Goal: Use online tool/utility: Utilize a website feature to perform a specific function

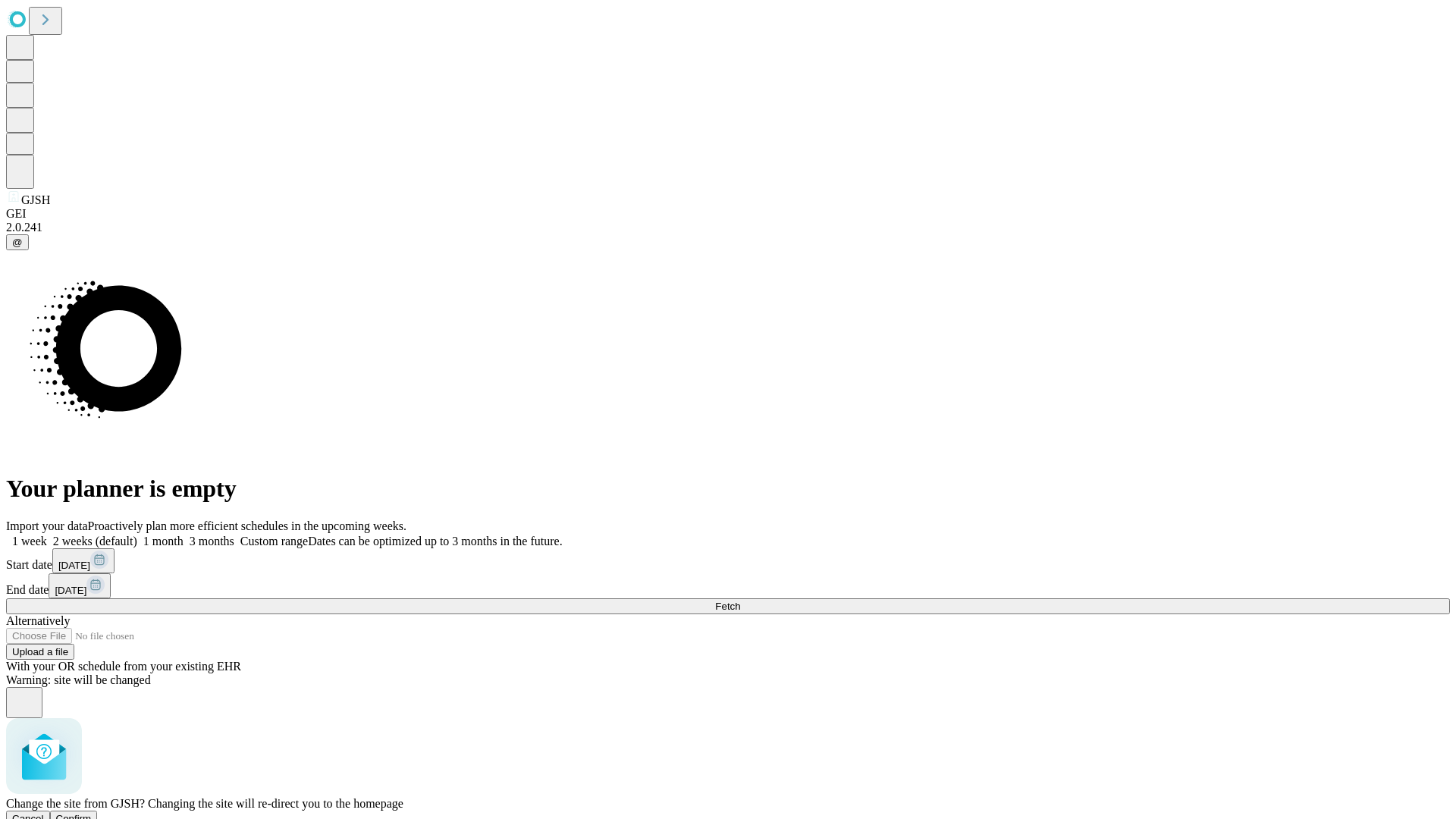
click at [92, 813] on span "Confirm" at bounding box center [73, 818] width 35 height 11
click at [184, 534] on label "1 month" at bounding box center [161, 541] width 46 height 13
click at [741, 600] on span "Fetch" at bounding box center [728, 606] width 25 height 11
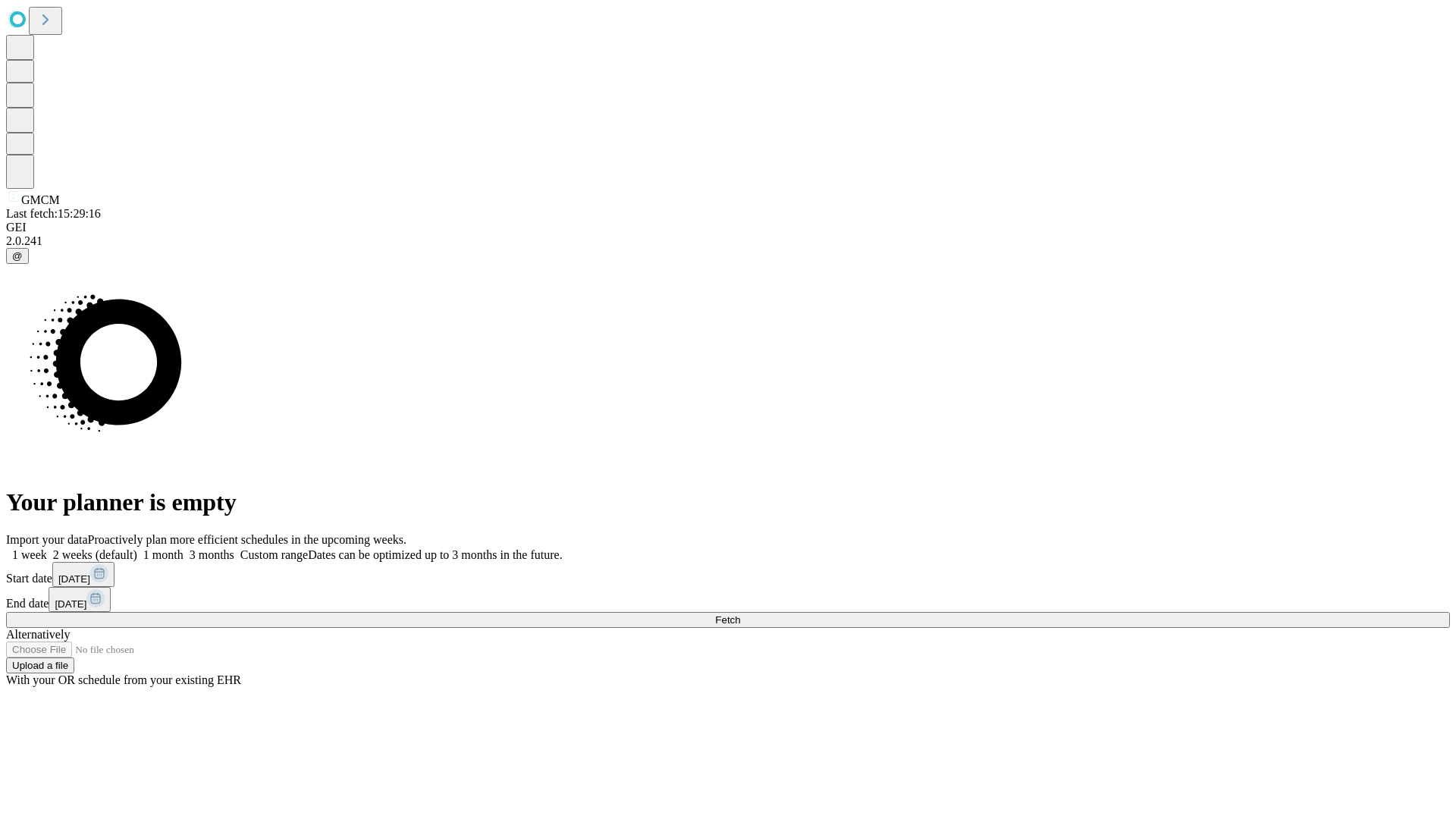
click at [184, 548] on label "1 month" at bounding box center [161, 555] width 46 height 13
click at [741, 614] on span "Fetch" at bounding box center [728, 620] width 25 height 11
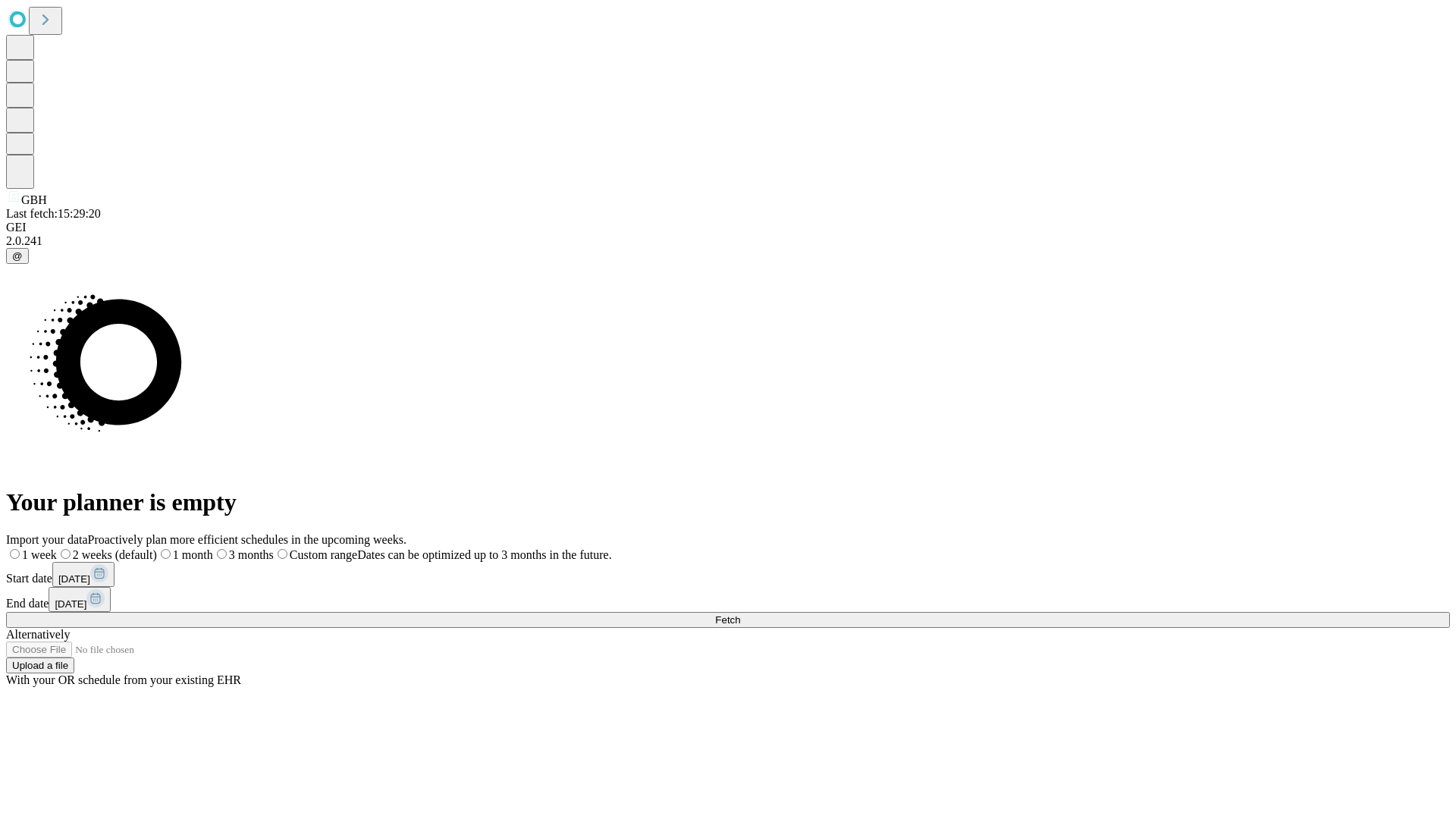
click at [213, 548] on label "1 month" at bounding box center [185, 555] width 56 height 13
click at [741, 614] on span "Fetch" at bounding box center [728, 620] width 25 height 11
click at [184, 548] on label "1 month" at bounding box center [161, 555] width 46 height 13
click at [741, 614] on span "Fetch" at bounding box center [728, 620] width 25 height 11
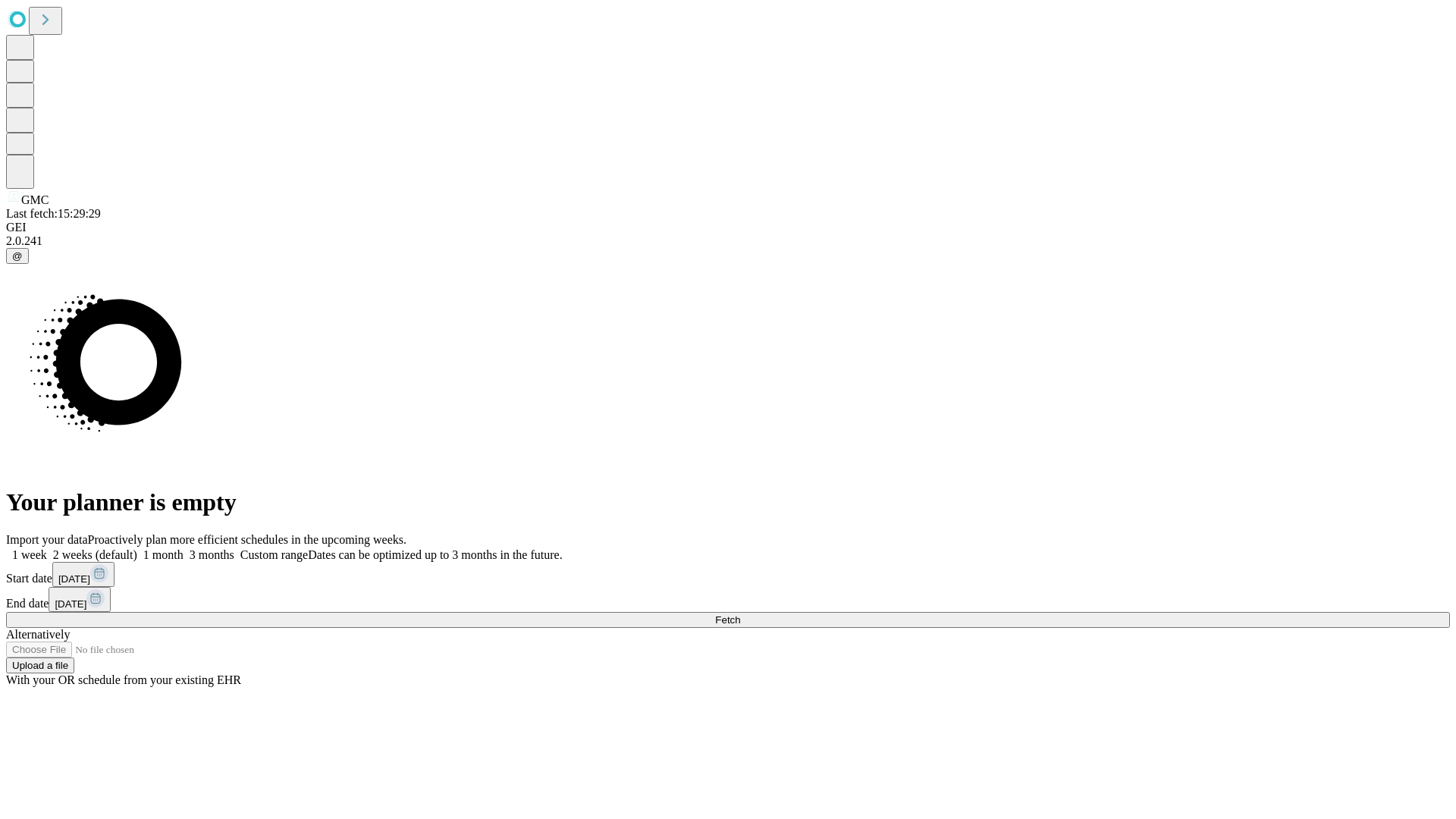
click at [184, 548] on label "1 month" at bounding box center [161, 555] width 46 height 13
click at [741, 614] on span "Fetch" at bounding box center [728, 620] width 25 height 11
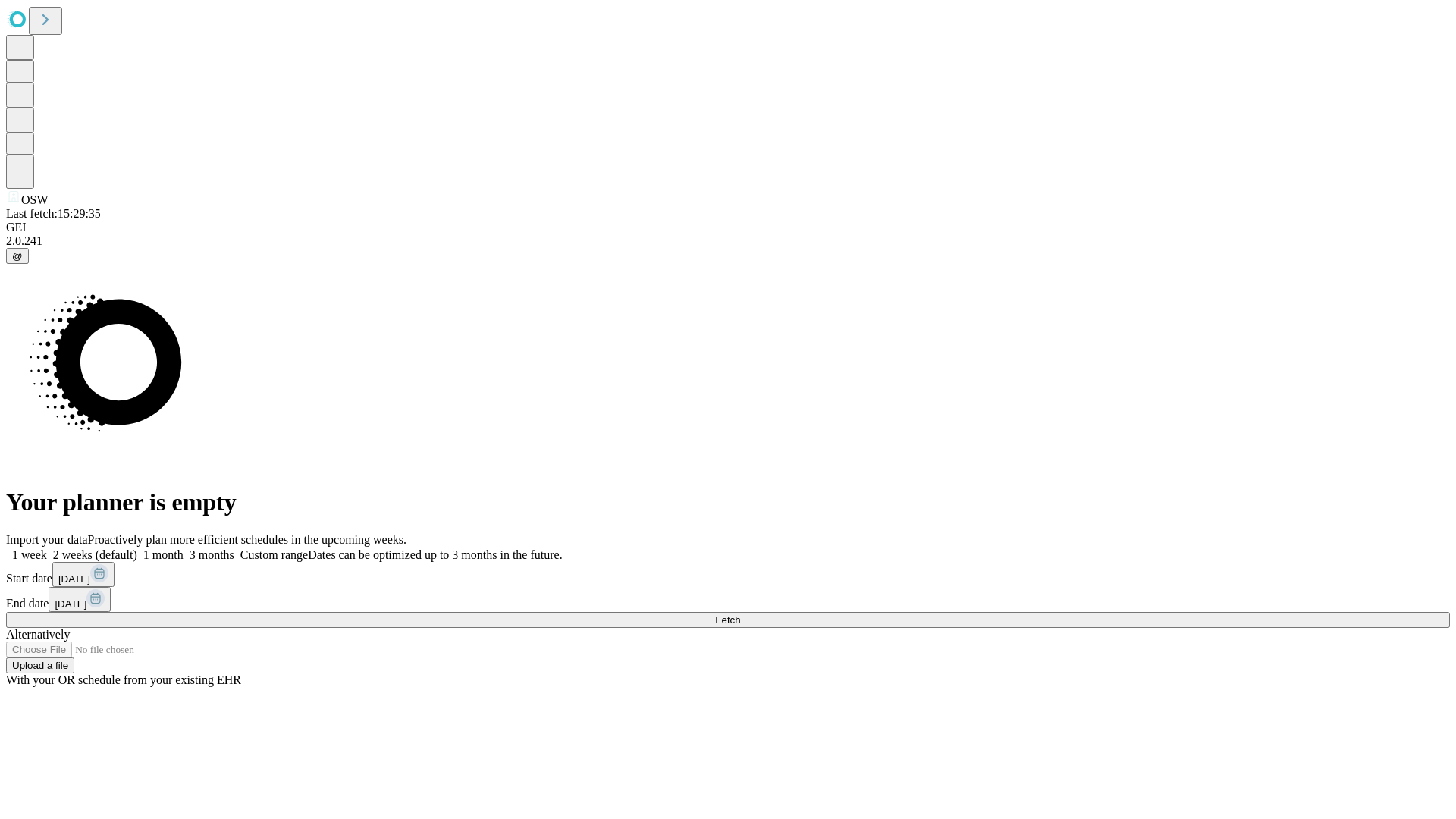
click at [184, 548] on label "1 month" at bounding box center [161, 555] width 46 height 13
click at [741, 614] on span "Fetch" at bounding box center [728, 620] width 25 height 11
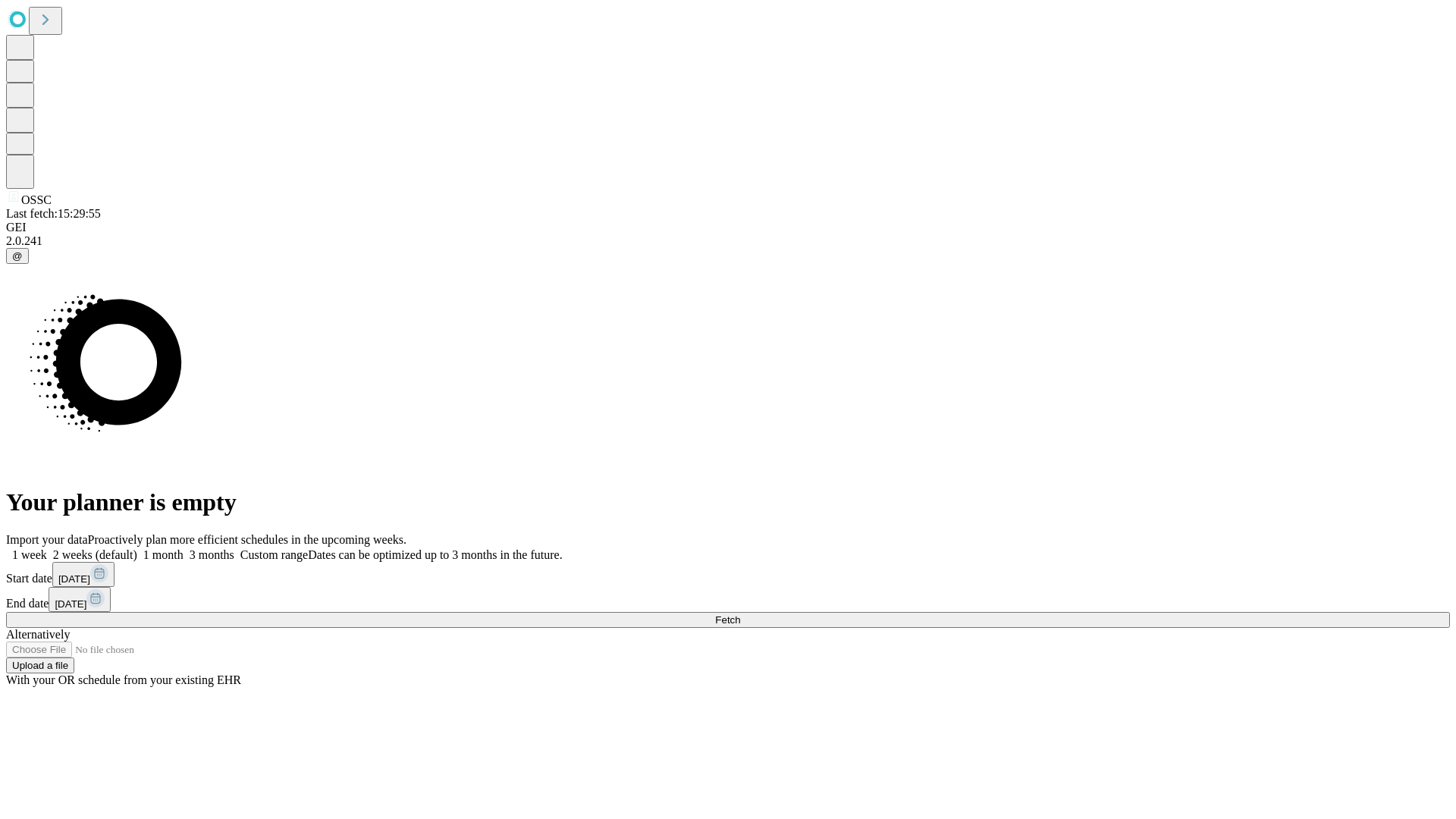
click at [184, 548] on label "1 month" at bounding box center [161, 555] width 46 height 13
click at [741, 614] on span "Fetch" at bounding box center [728, 620] width 25 height 11
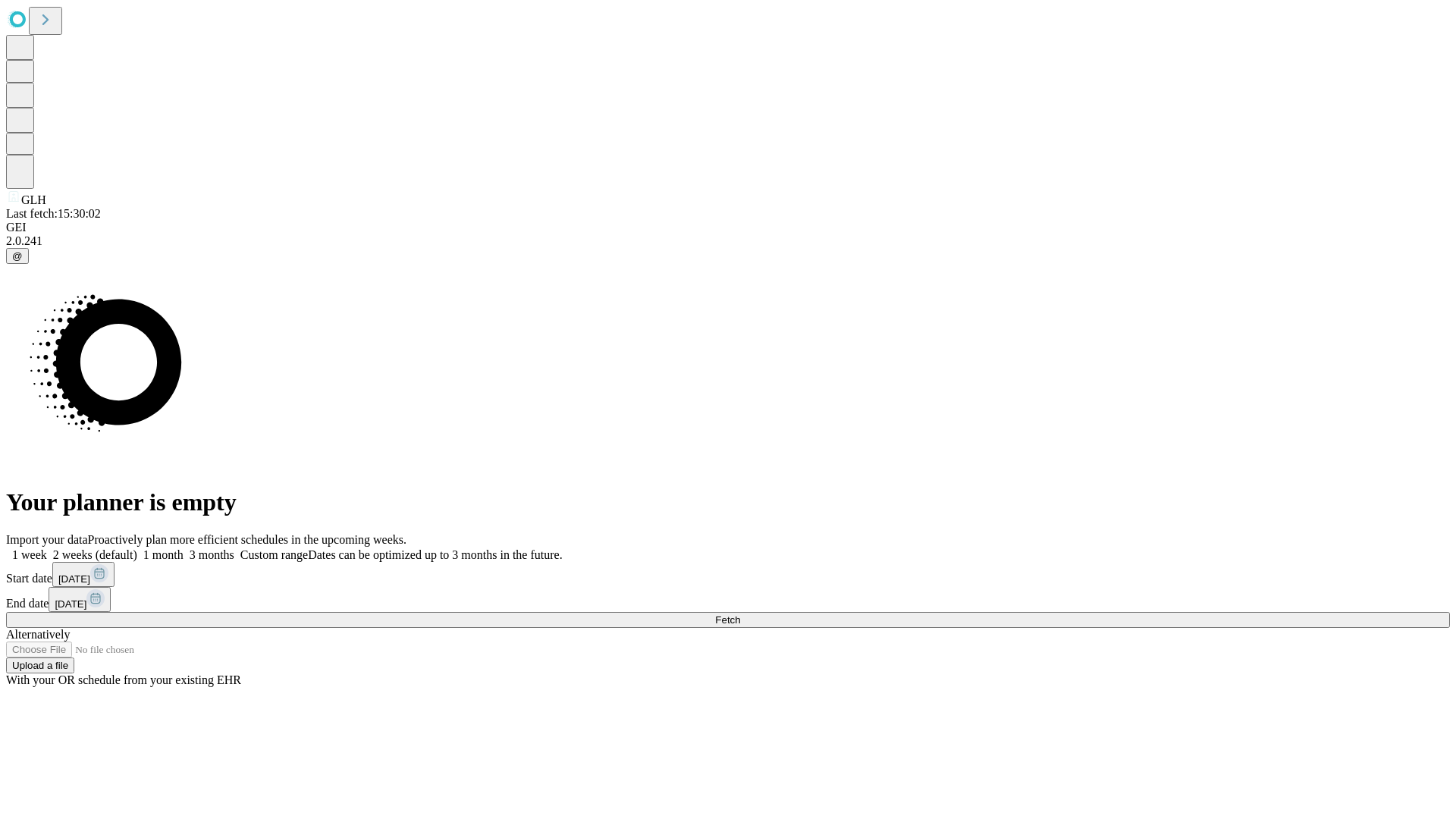
click at [184, 548] on label "1 month" at bounding box center [161, 555] width 46 height 13
click at [741, 614] on span "Fetch" at bounding box center [728, 620] width 25 height 11
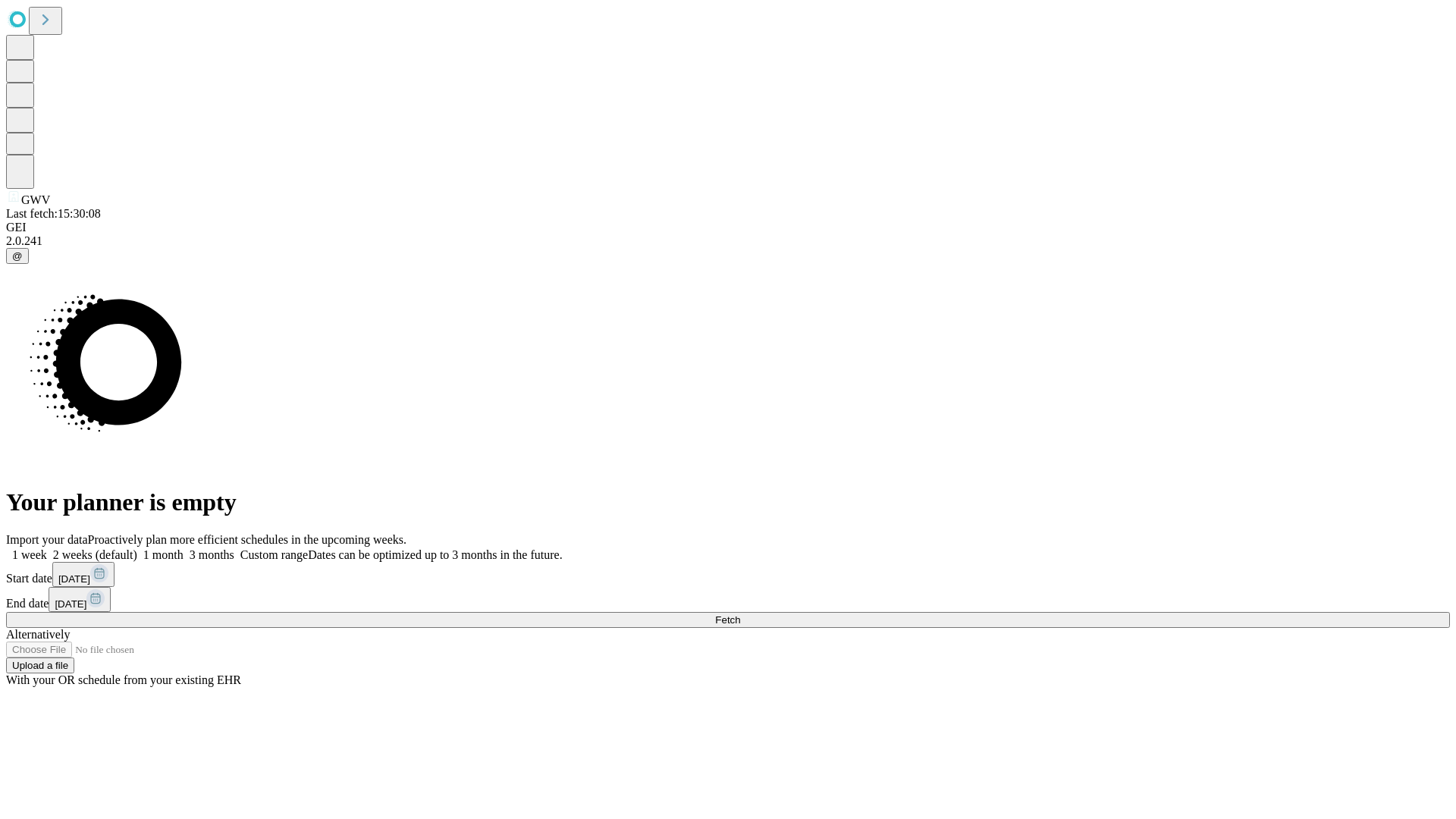
click at [184, 548] on label "1 month" at bounding box center [161, 555] width 46 height 13
click at [741, 614] on span "Fetch" at bounding box center [728, 620] width 25 height 11
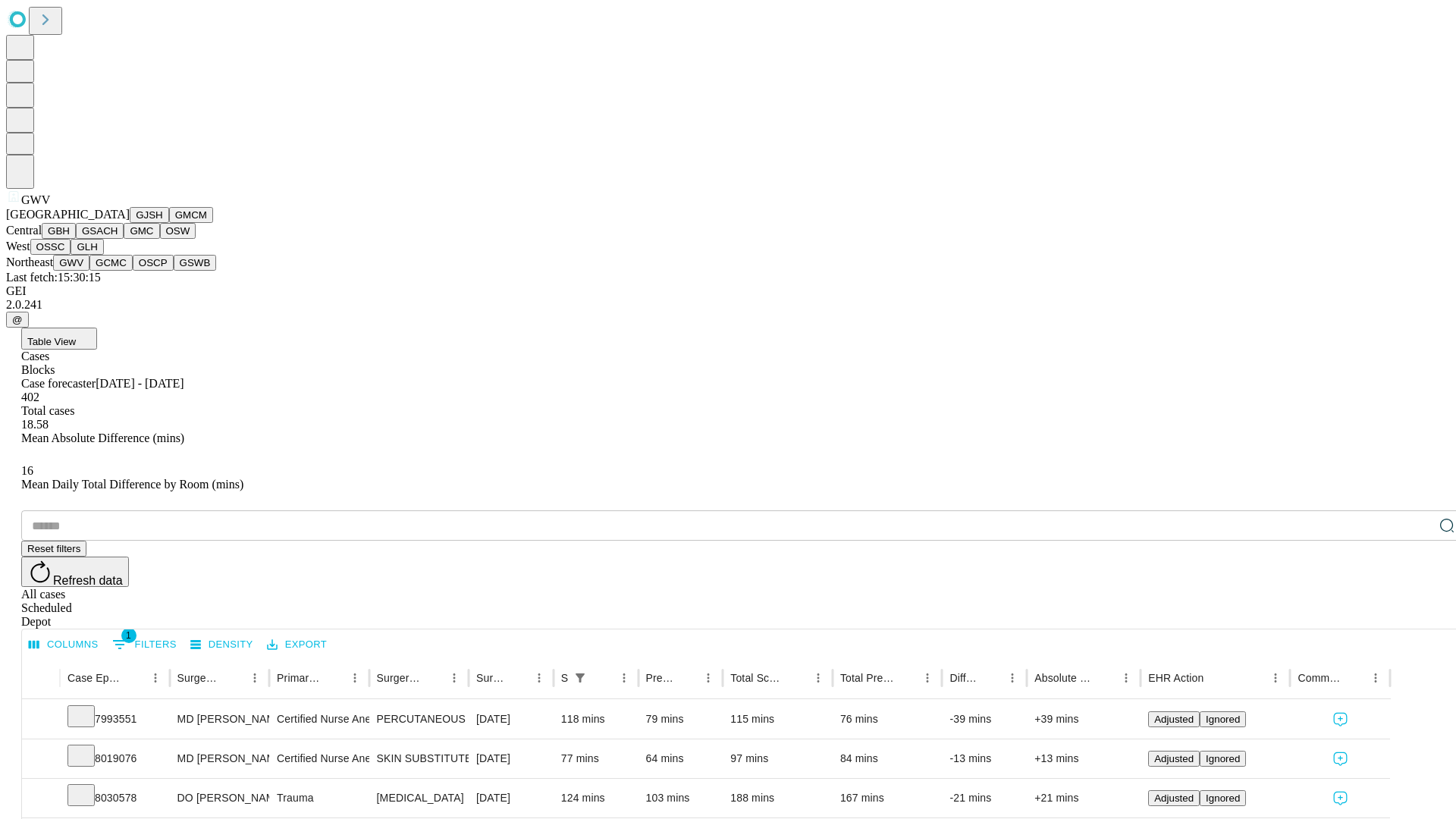
click at [118, 271] on button "GCMC" at bounding box center [110, 262] width 44 height 16
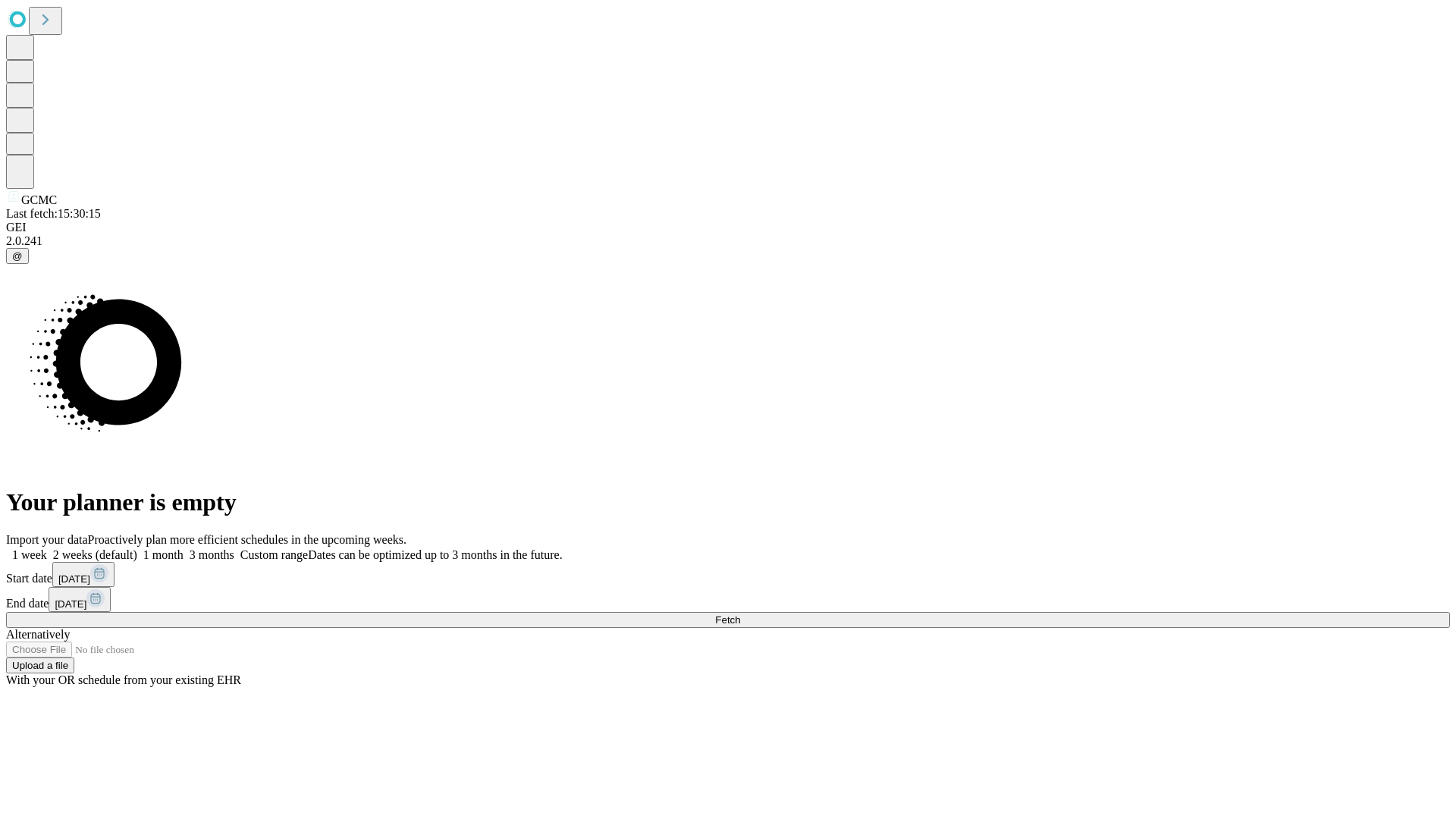
click at [184, 548] on label "1 month" at bounding box center [161, 555] width 46 height 13
click at [741, 614] on span "Fetch" at bounding box center [728, 620] width 25 height 11
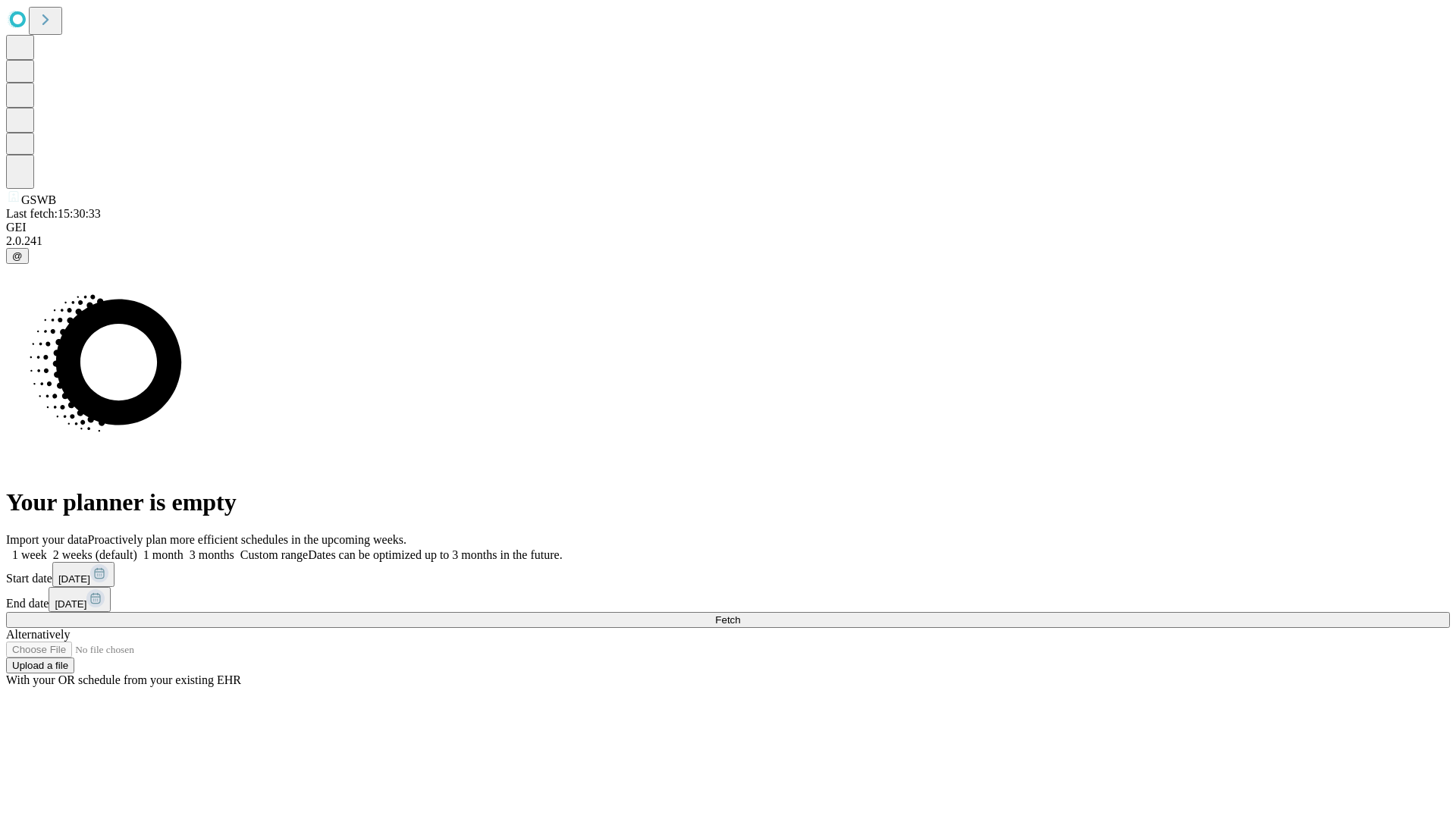
click at [741, 614] on span "Fetch" at bounding box center [728, 620] width 25 height 11
